Goal: Task Accomplishment & Management: Use online tool/utility

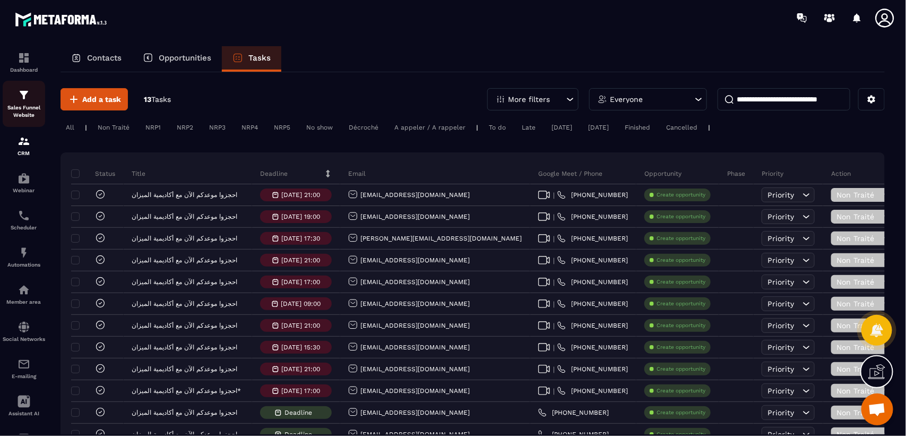
click at [24, 96] on img at bounding box center [24, 95] width 13 height 13
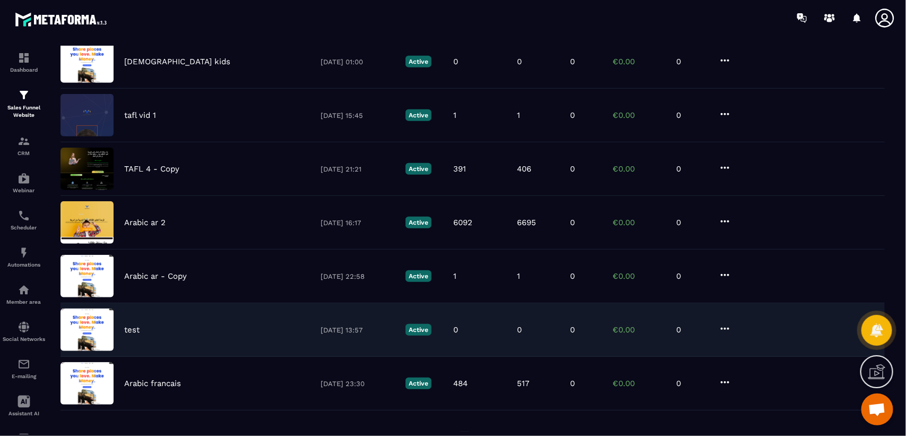
scroll to position [314, 0]
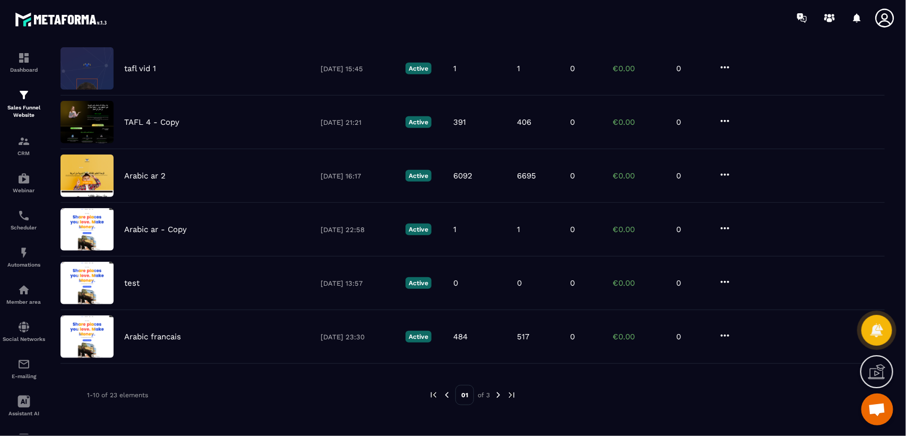
click at [497, 394] on img at bounding box center [499, 395] width 10 height 10
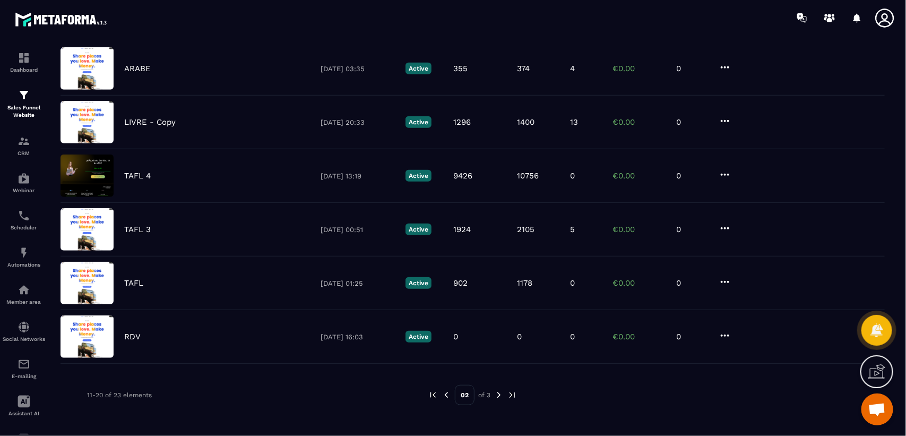
click at [447, 397] on img at bounding box center [447, 395] width 10 height 10
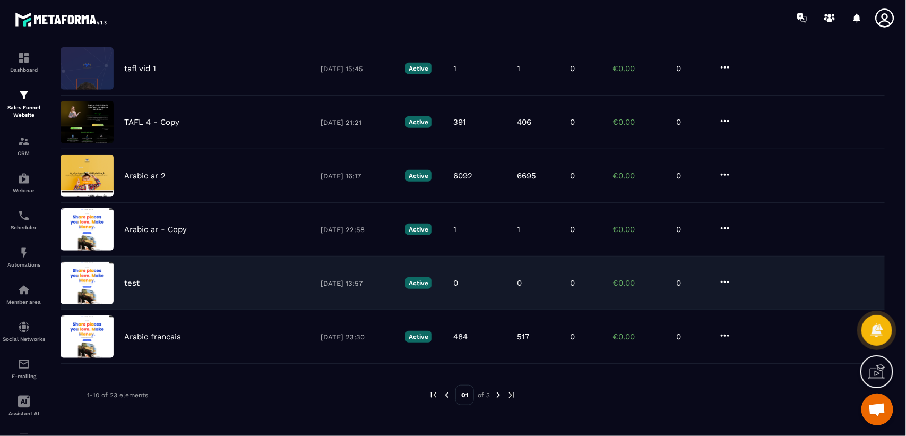
scroll to position [0, 0]
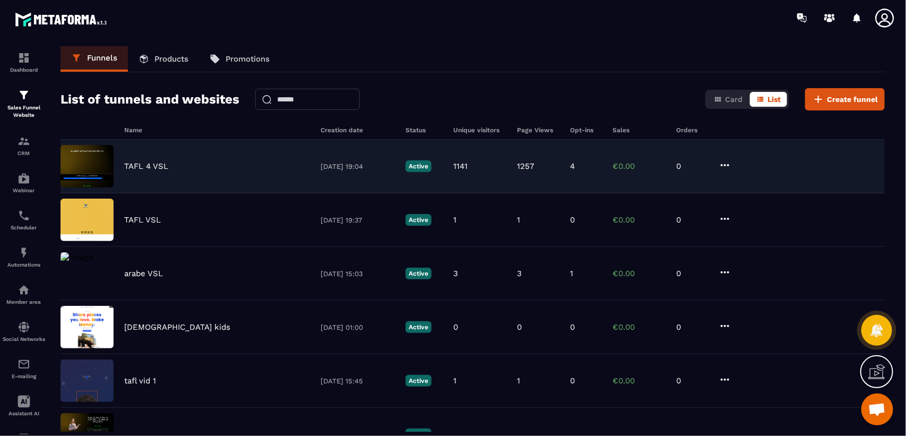
click at [162, 176] on div "TAFL 4 VSL [DATE] 19:04 Active 1141 1257 4 €0.00 0" at bounding box center [473, 167] width 824 height 54
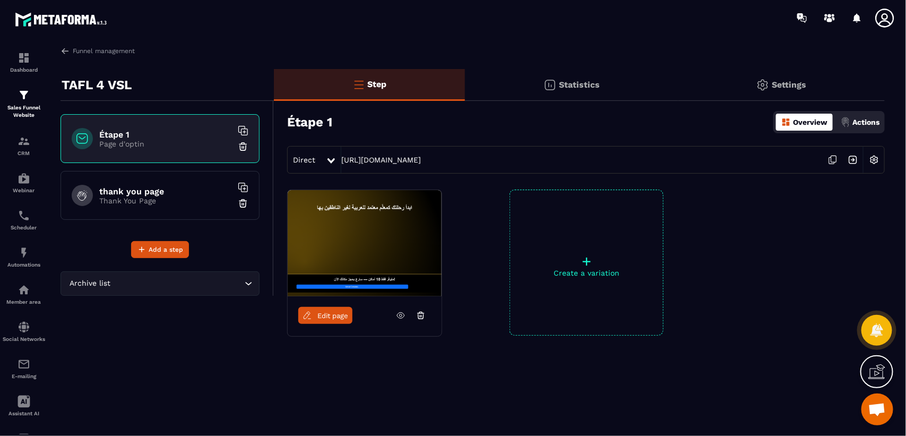
click at [811, 123] on p "Overview" at bounding box center [810, 122] width 35 height 8
click at [804, 118] on p "Overview" at bounding box center [810, 122] width 35 height 8
click at [797, 124] on p "Overview" at bounding box center [810, 122] width 35 height 8
click at [805, 119] on p "Overview" at bounding box center [810, 122] width 35 height 8
click at [863, 120] on p "Actions" at bounding box center [866, 122] width 27 height 8
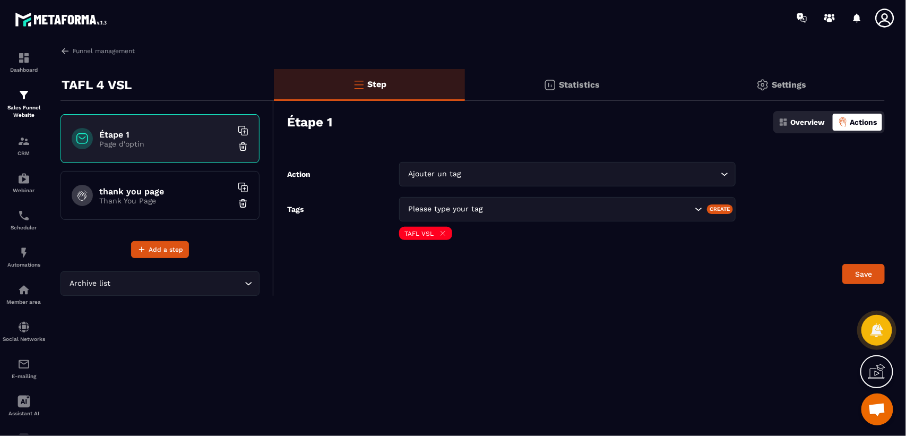
click at [793, 124] on p "Overview" at bounding box center [807, 122] width 35 height 8
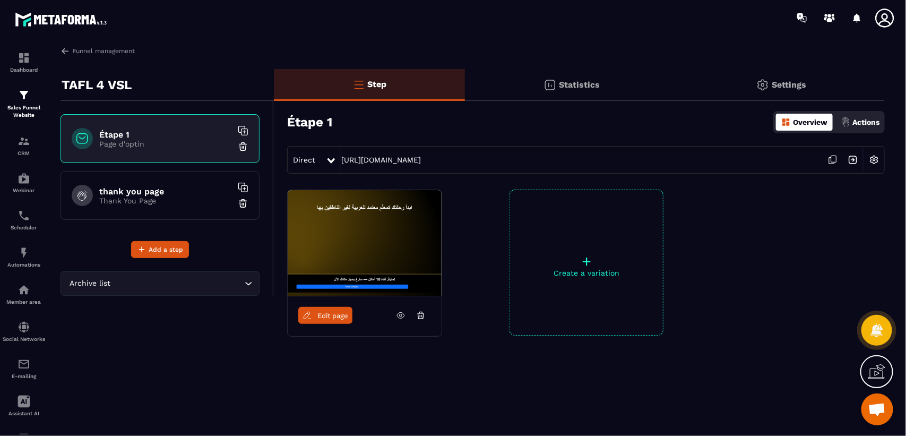
click at [375, 239] on img at bounding box center [365, 243] width 154 height 106
click at [404, 316] on icon at bounding box center [400, 316] width 7 height 6
